Goal: Information Seeking & Learning: Learn about a topic

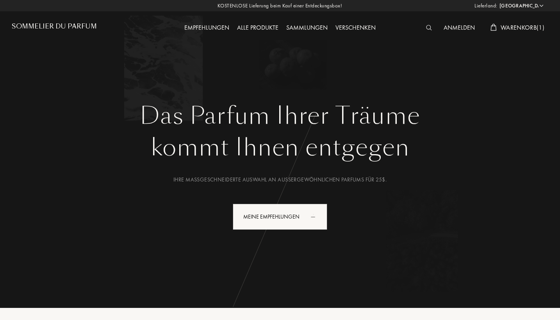
select select "DE"
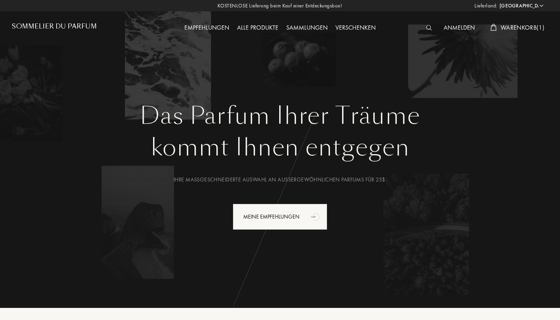
click at [428, 26] on img at bounding box center [429, 27] width 6 height 5
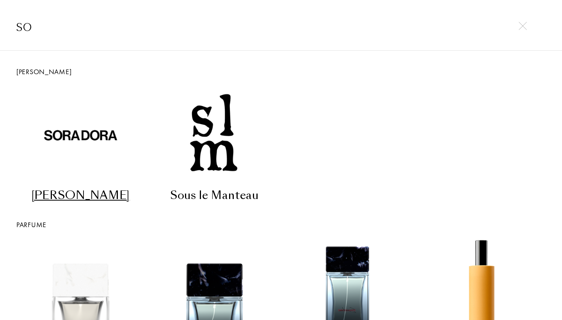
type input "s"
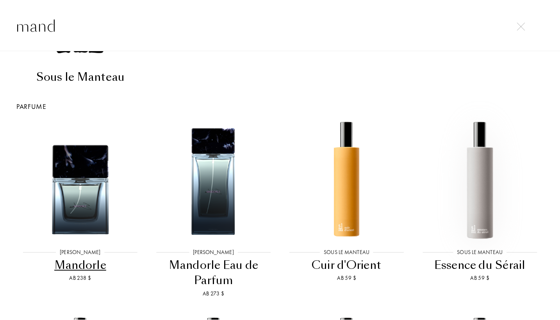
scroll to position [130, 0]
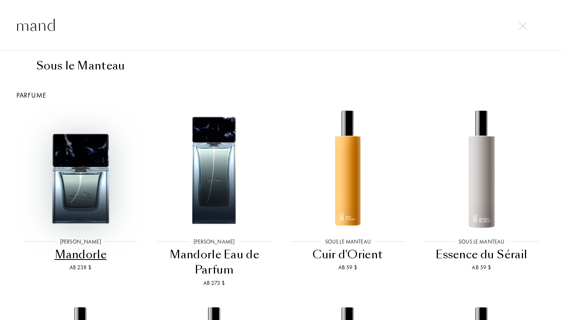
type input "mand"
click at [82, 173] on img at bounding box center [80, 169] width 120 height 120
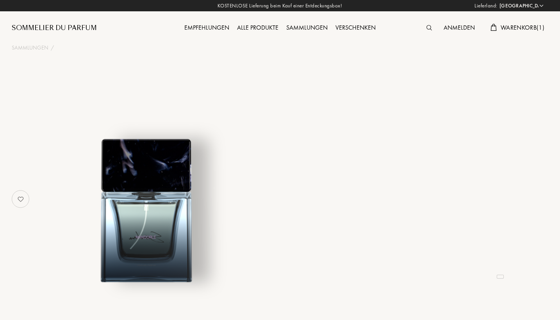
select select "DE"
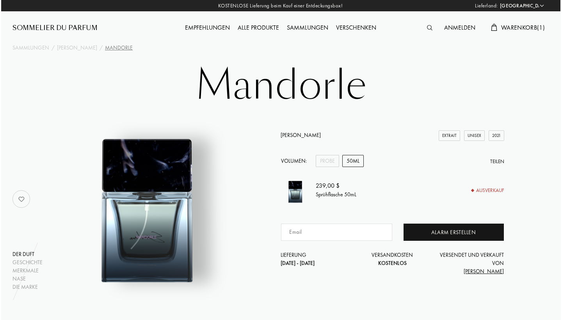
scroll to position [0, 0]
click at [428, 28] on img at bounding box center [428, 27] width 5 height 5
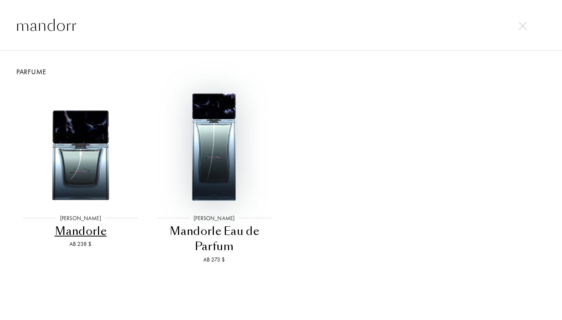
type input "mandorr"
click at [212, 142] on img at bounding box center [214, 146] width 120 height 120
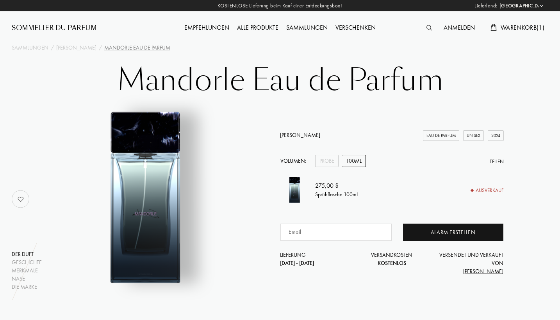
select select "DE"
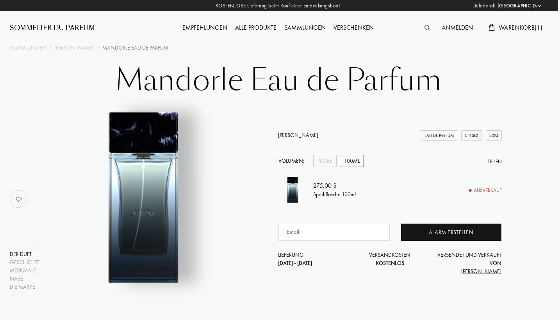
scroll to position [0, 2]
